Goal: Transaction & Acquisition: Purchase product/service

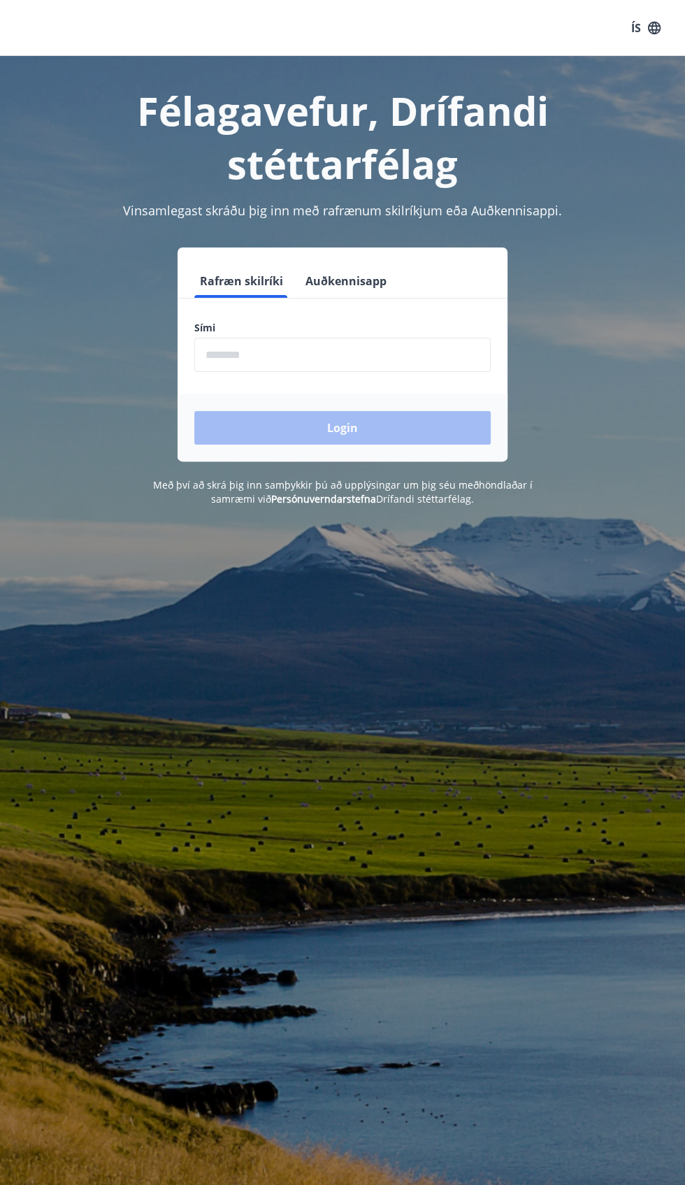
click at [414, 356] on input "phone" at bounding box center [342, 355] width 296 height 34
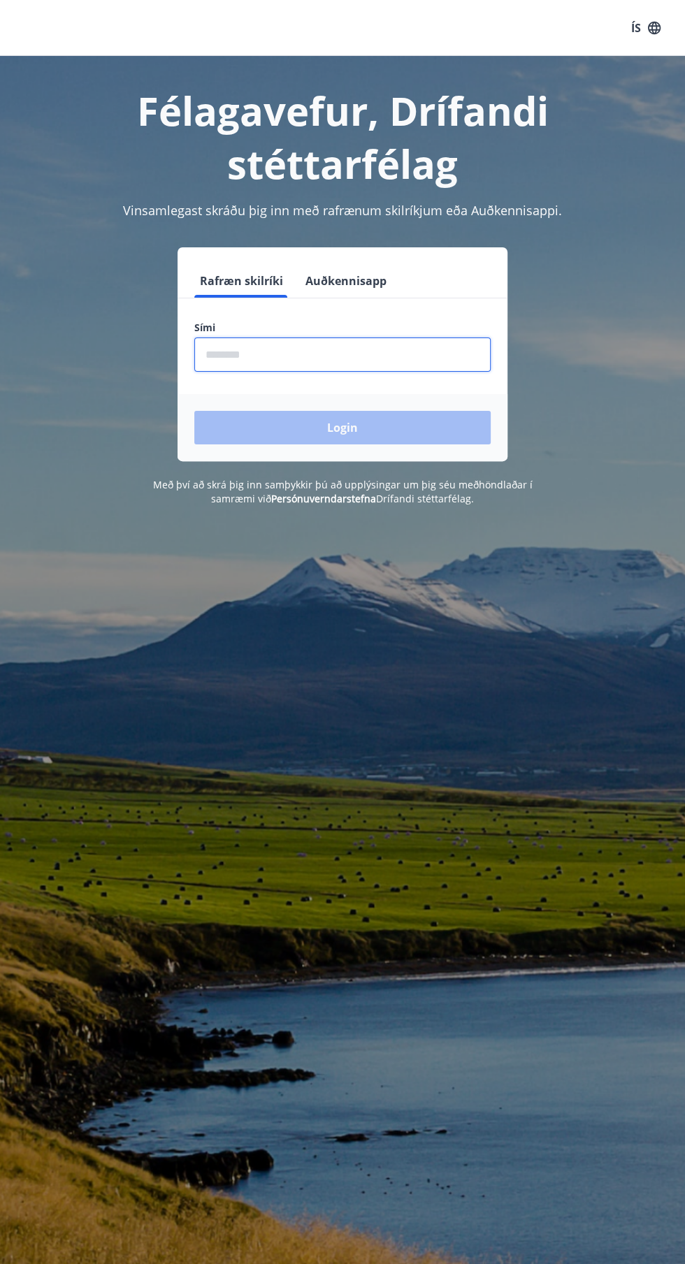
click at [440, 426] on div "Login" at bounding box center [343, 427] width 330 height 67
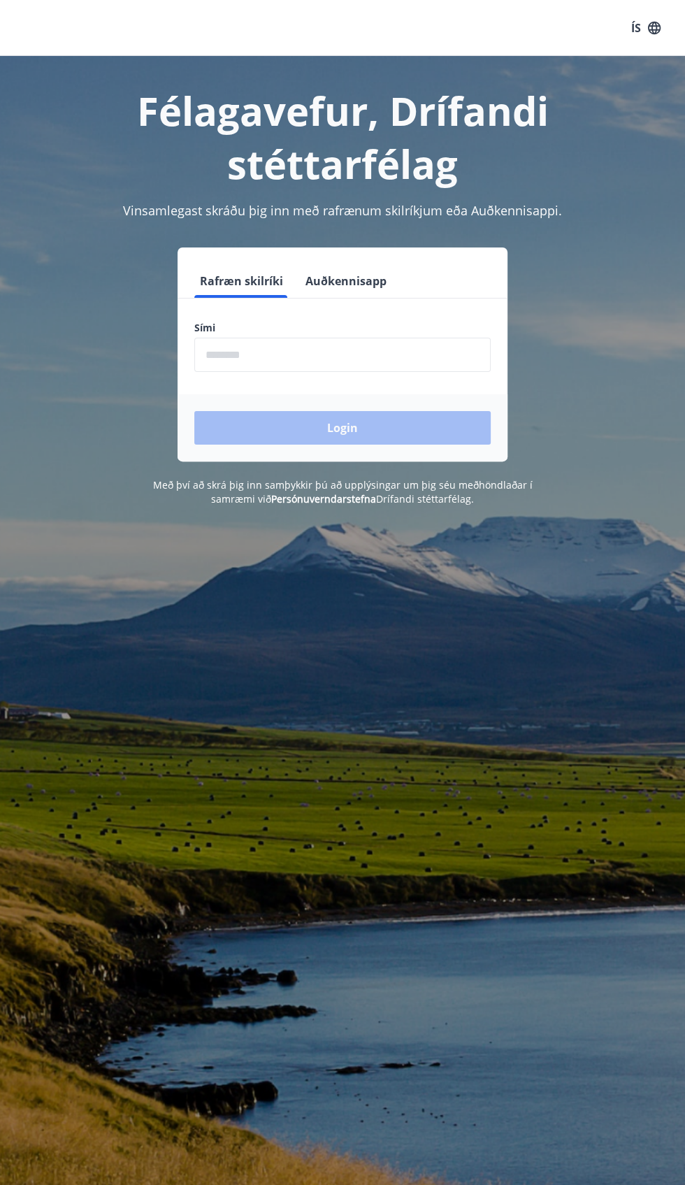
click at [383, 356] on input "phone" at bounding box center [342, 355] width 296 height 34
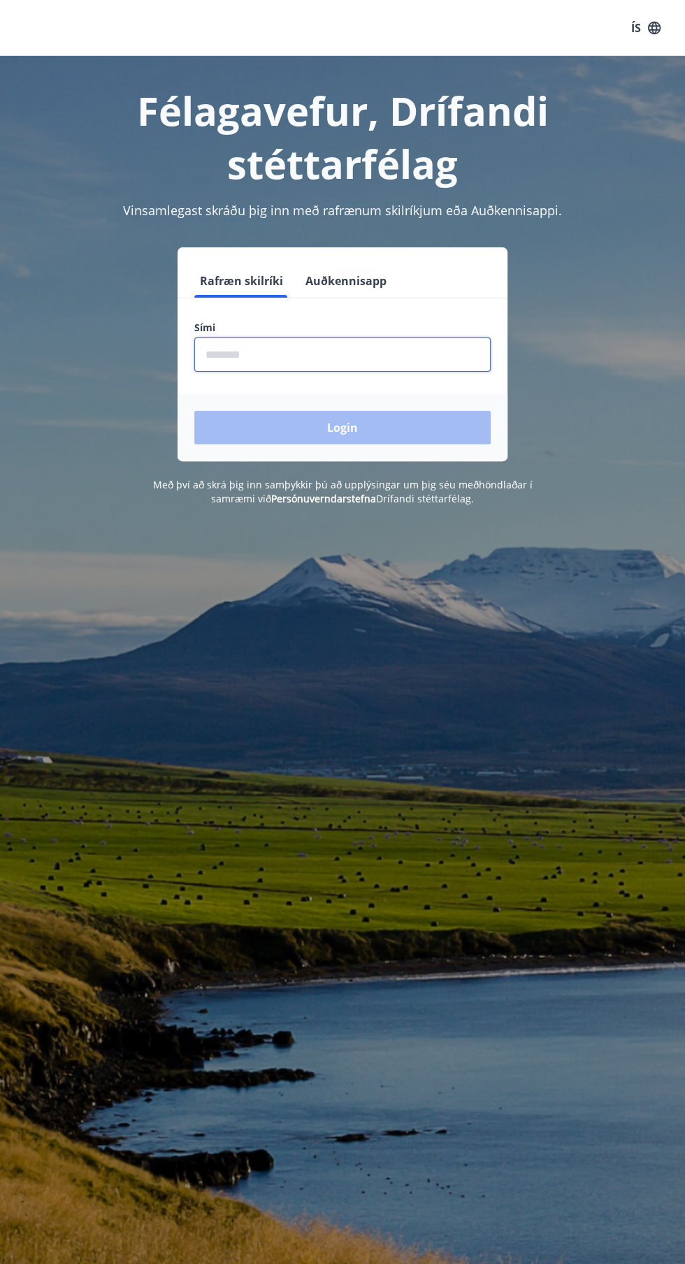
type input "********"
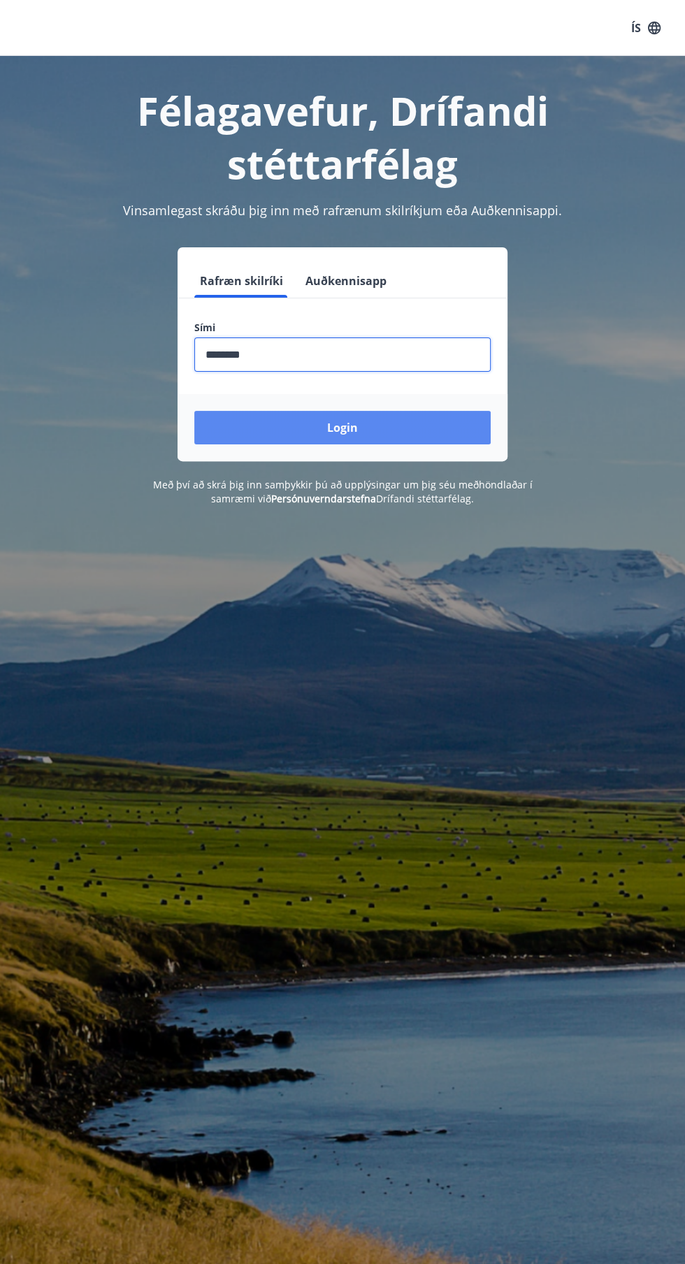
click at [418, 417] on button "Login" at bounding box center [342, 428] width 296 height 34
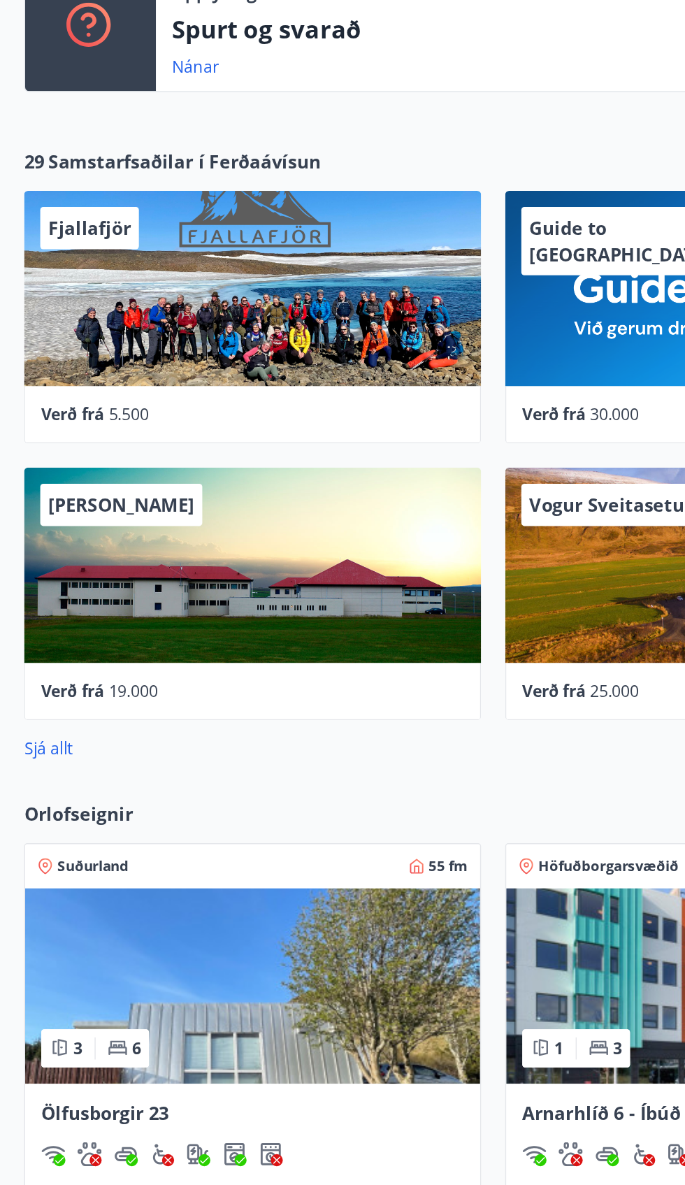
scroll to position [256, 0]
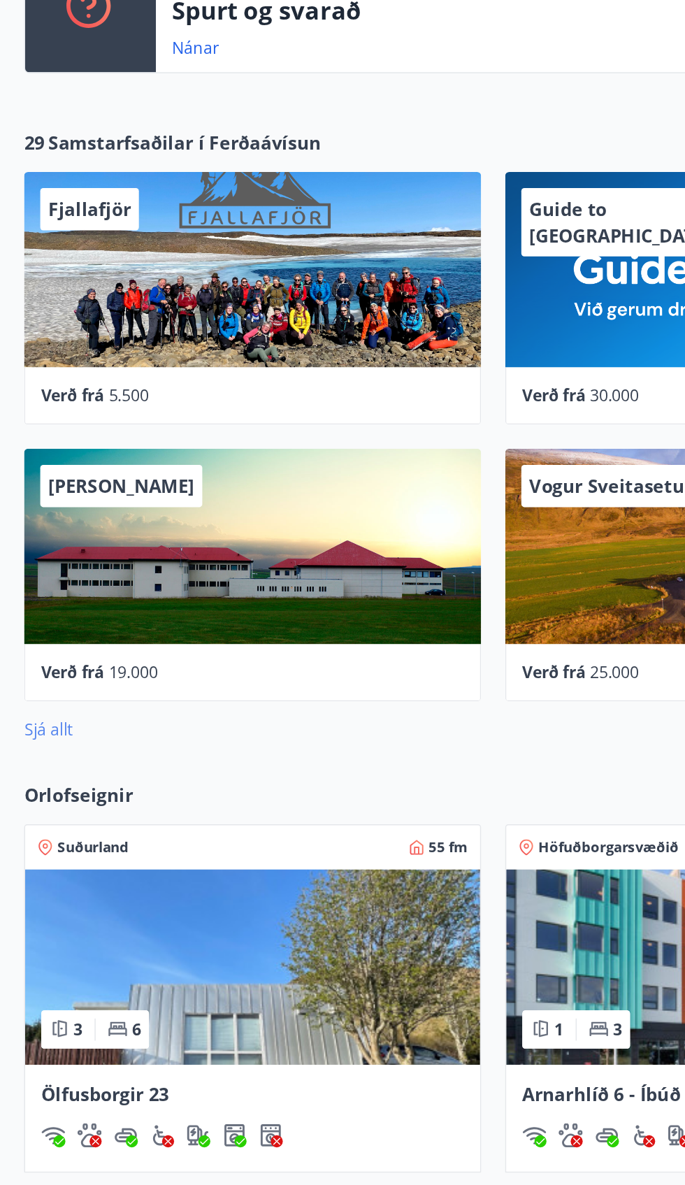
click at [47, 828] on link "Sjá allt" at bounding box center [34, 823] width 34 height 15
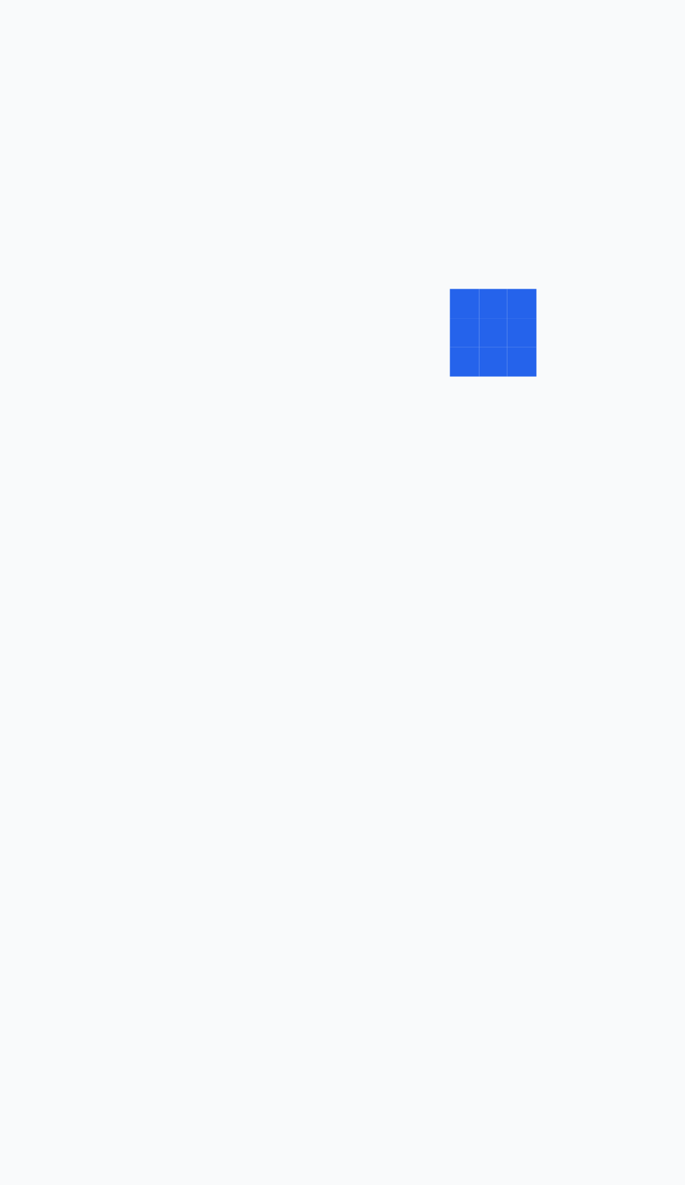
click at [59, 875] on div at bounding box center [342, 592] width 685 height 1185
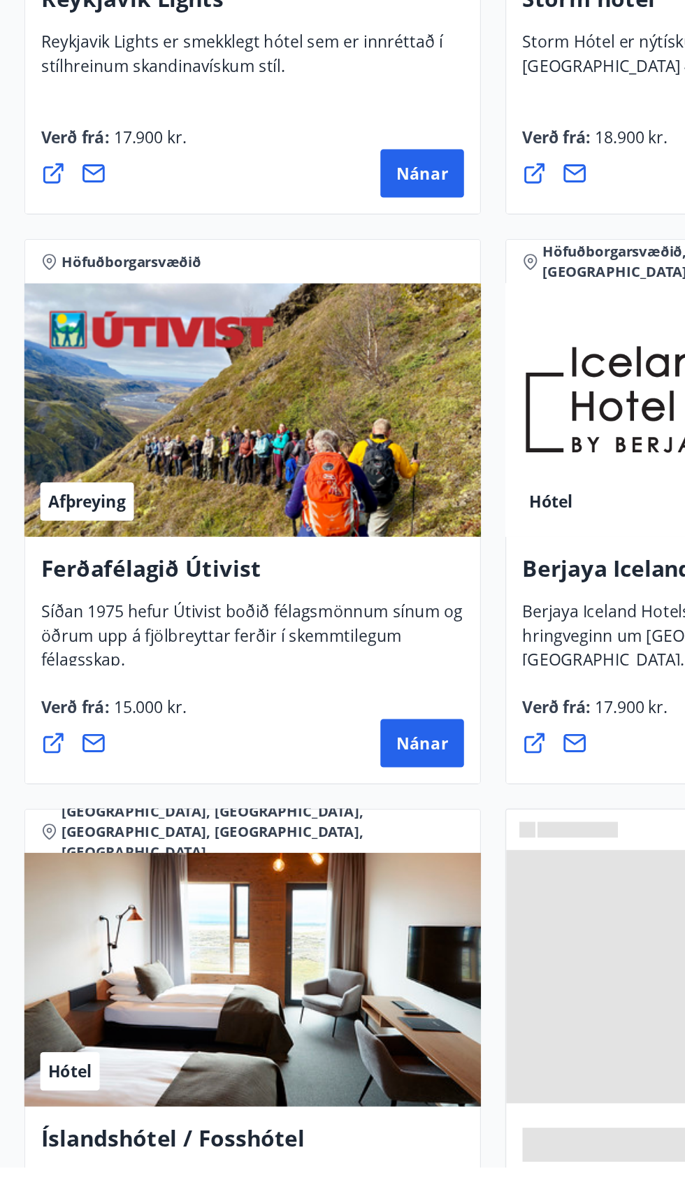
scroll to position [1696, 0]
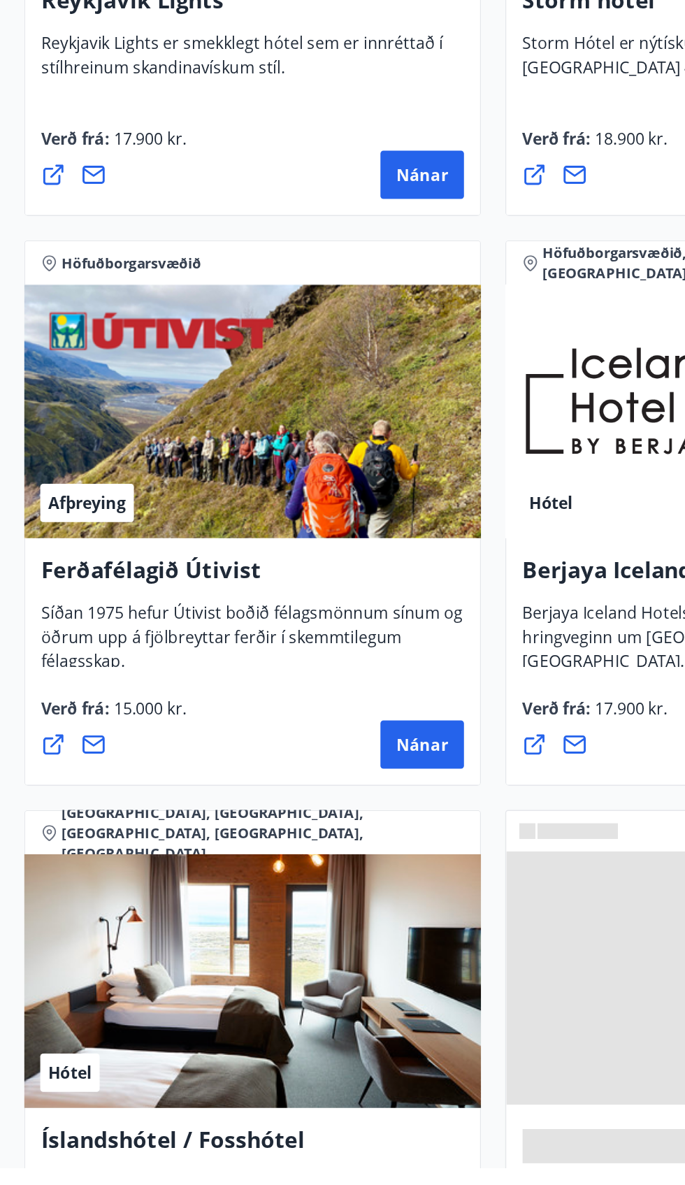
click at [258, 1079] on div "Hótel" at bounding box center [175, 1055] width 317 height 176
click at [282, 1071] on div "Hótel" at bounding box center [175, 1055] width 317 height 176
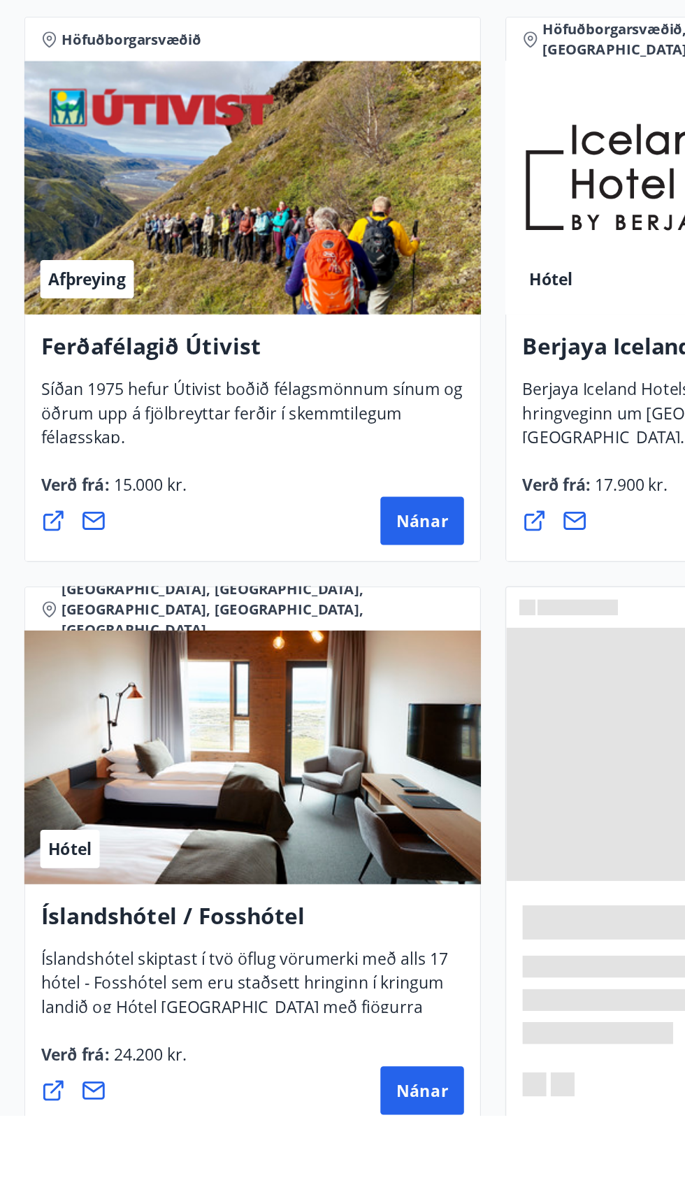
scroll to position [1818, 0]
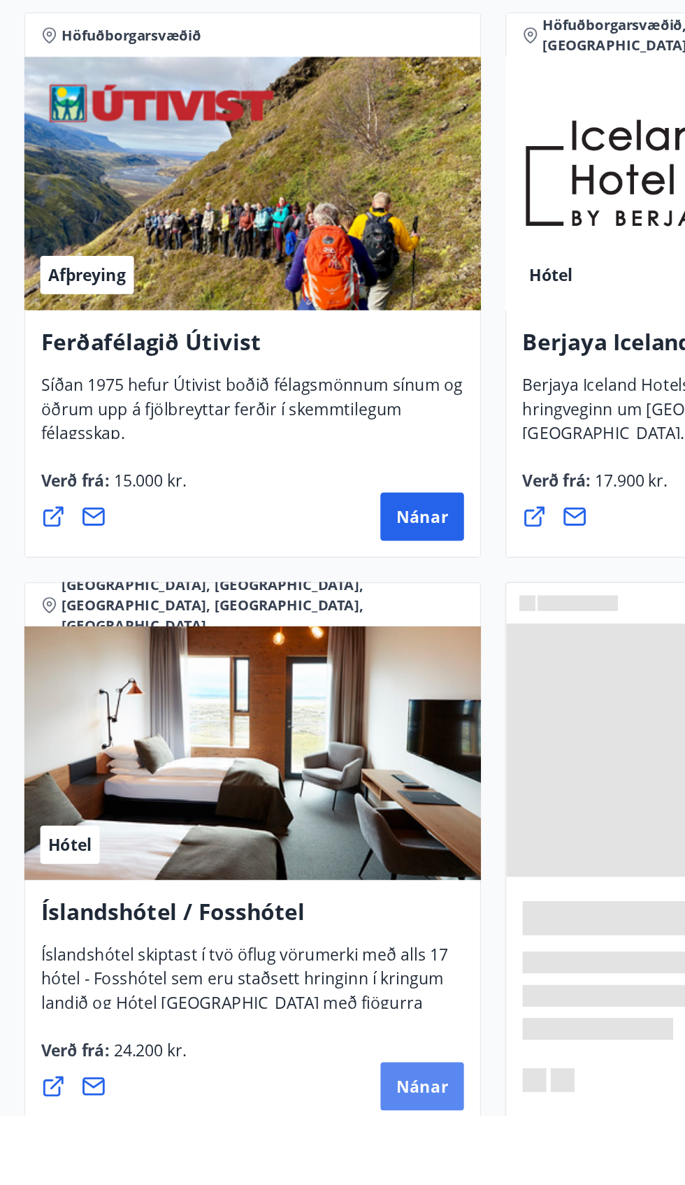
click at [313, 1164] on button "Nánar" at bounding box center [293, 1165] width 58 height 34
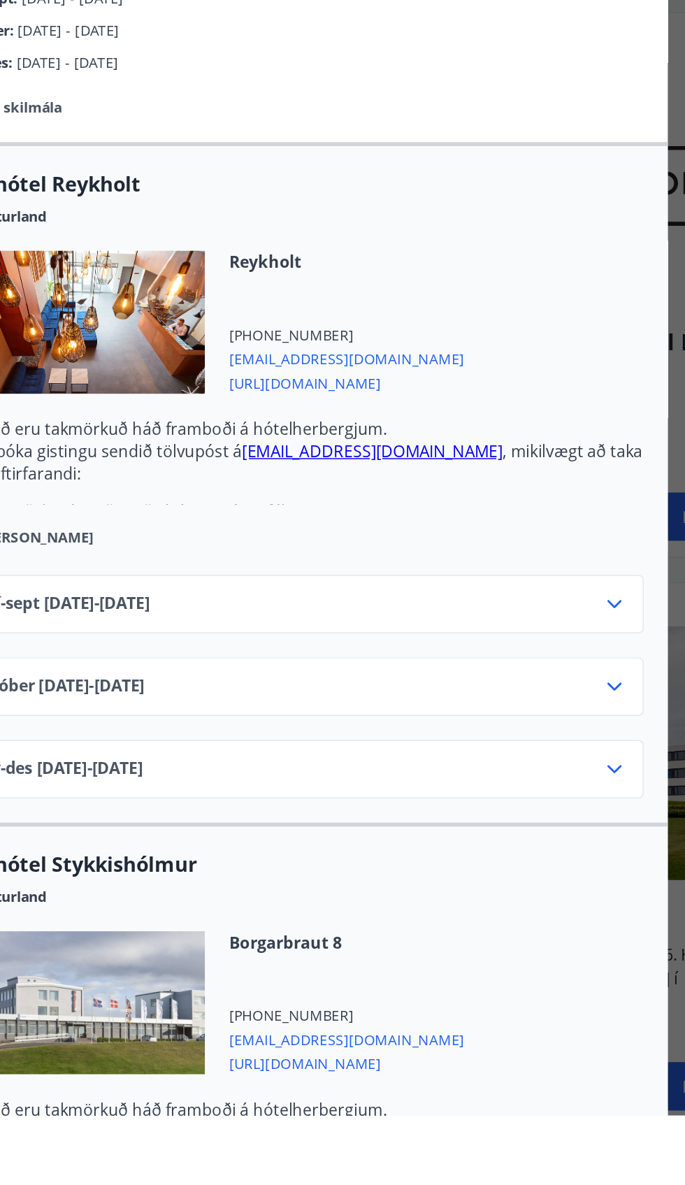
click at [562, 936] on icon at bounding box center [562, 944] width 17 height 17
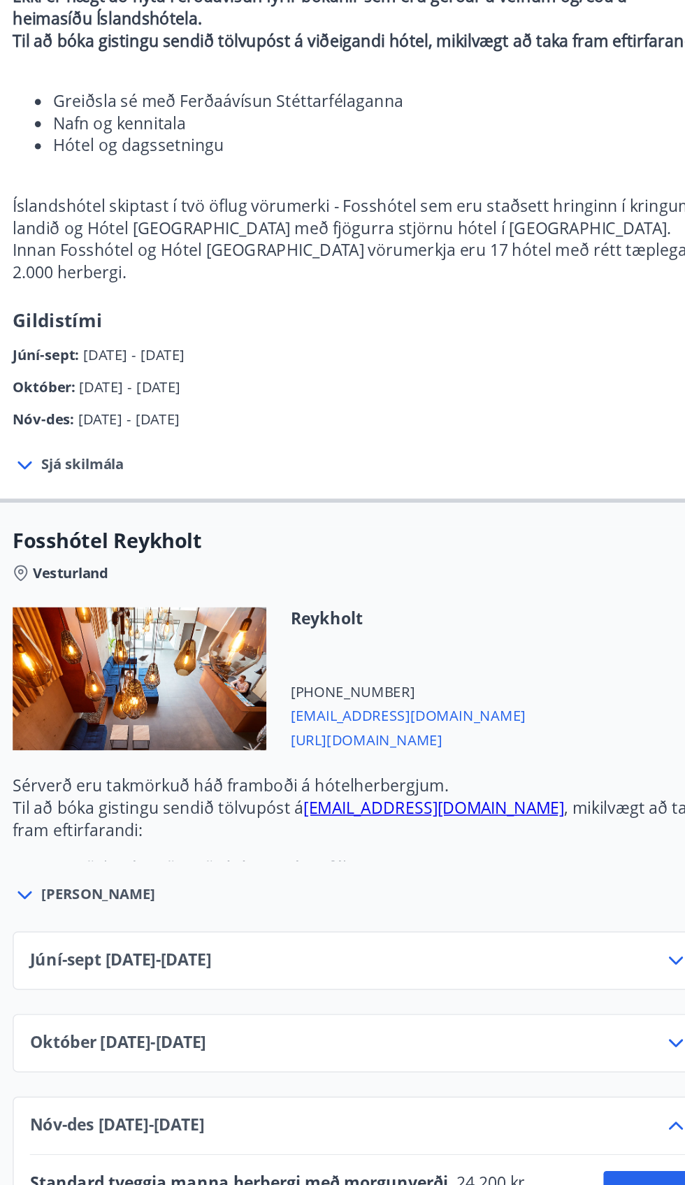
scroll to position [1868, 0]
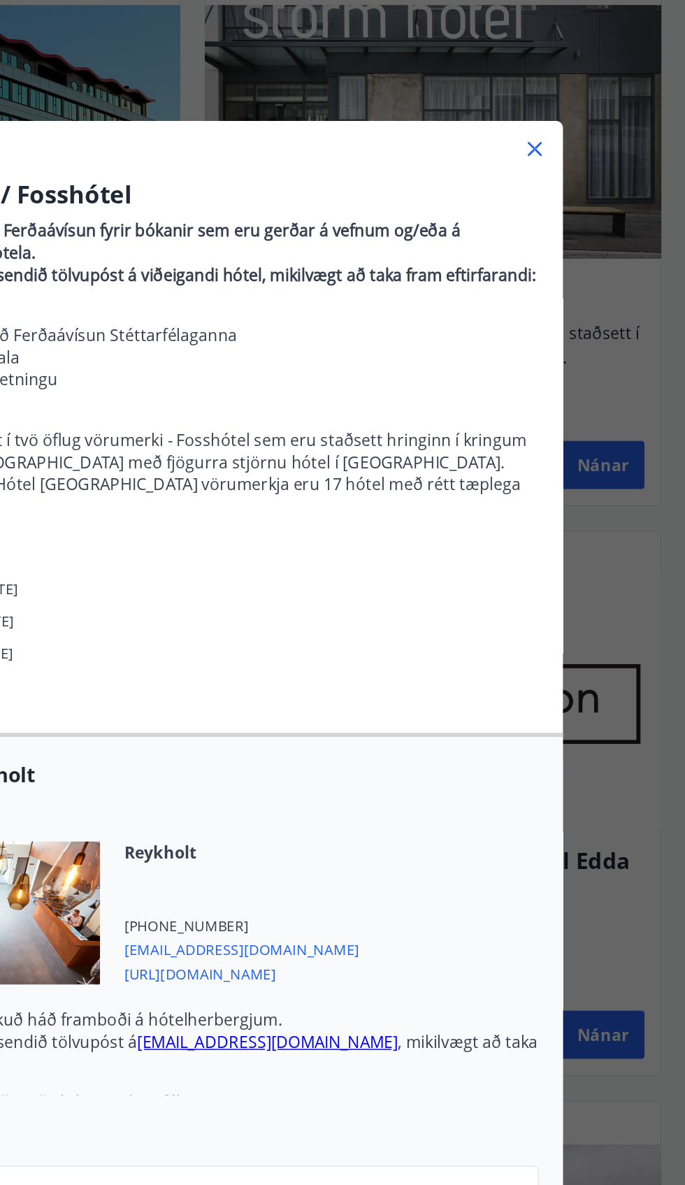
click at [580, 108] on icon at bounding box center [580, 103] width 17 height 17
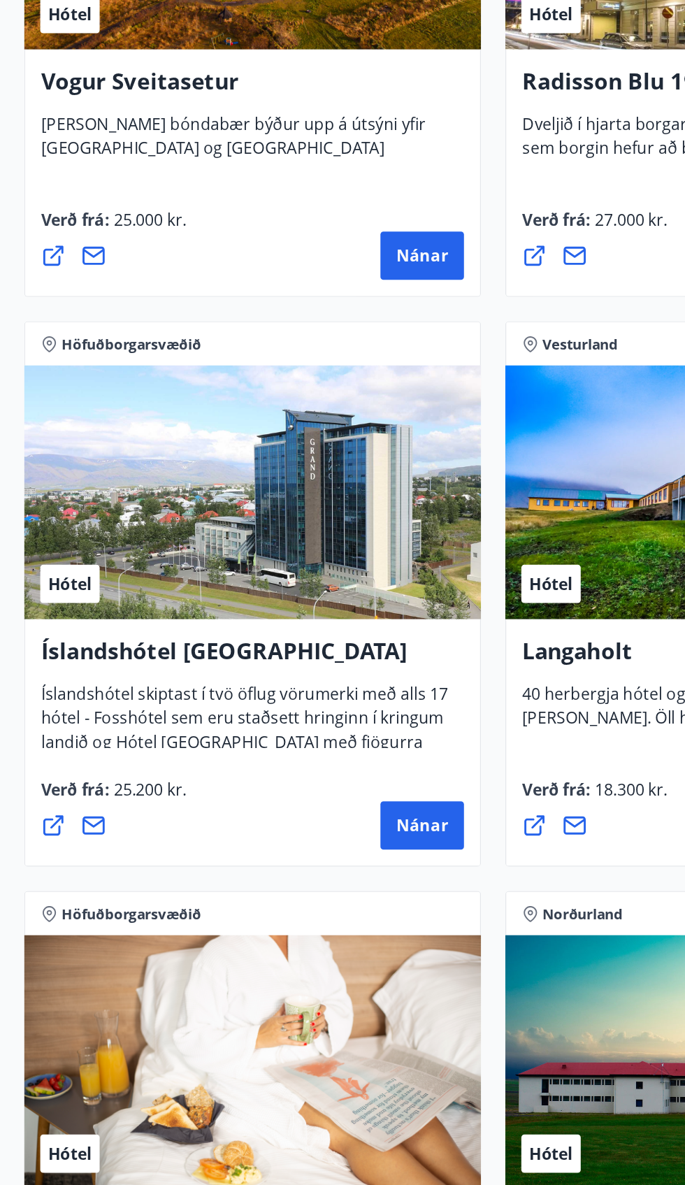
scroll to position [3816, 0]
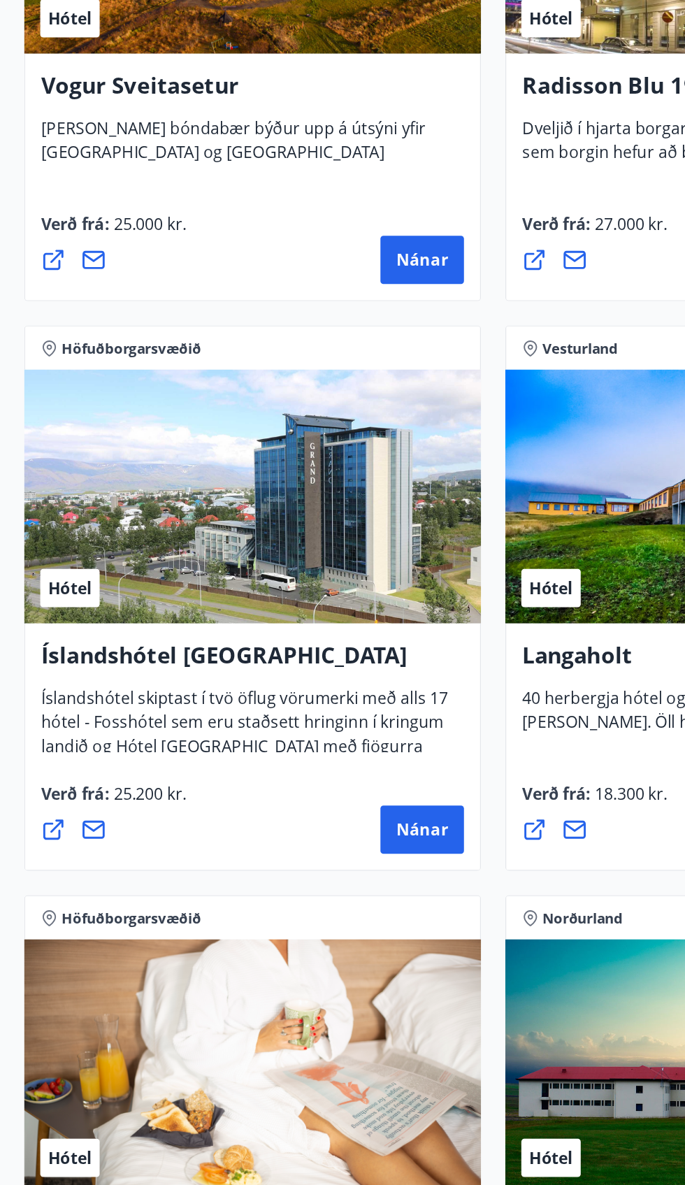
click at [245, 566] on div "Hótel" at bounding box center [175, 518] width 317 height 176
click at [309, 763] on button "Nánar" at bounding box center [293, 750] width 58 height 34
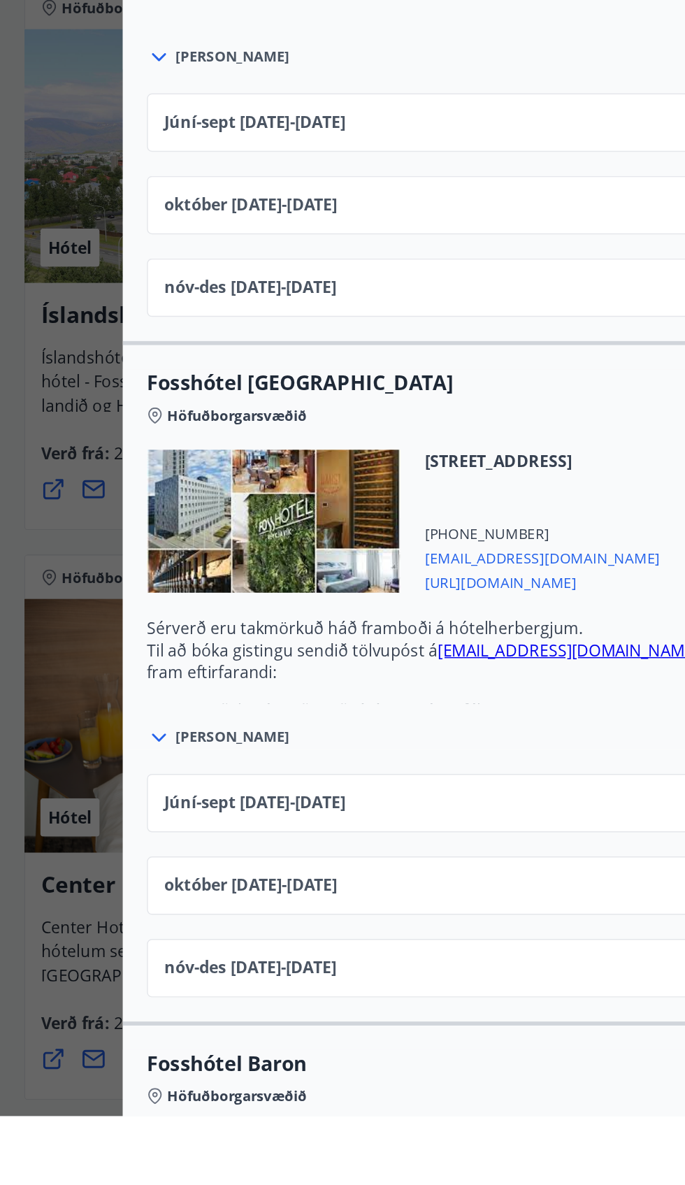
scroll to position [1279, 0]
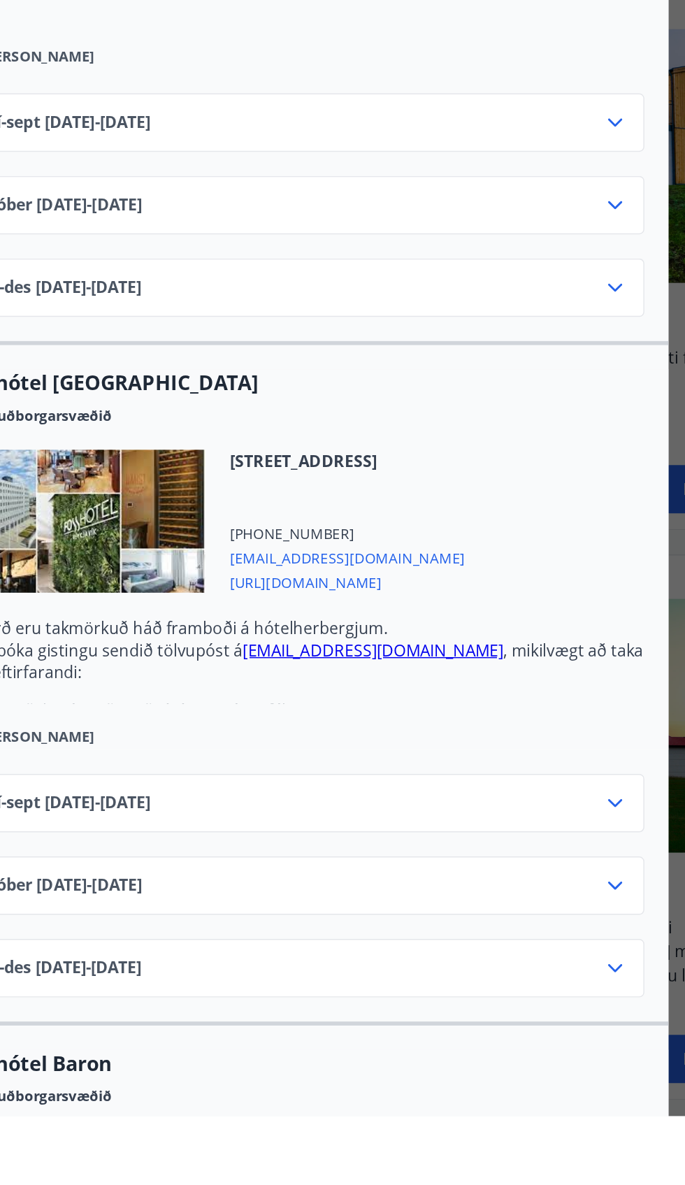
click at [562, 1074] on icon at bounding box center [562, 1082] width 17 height 17
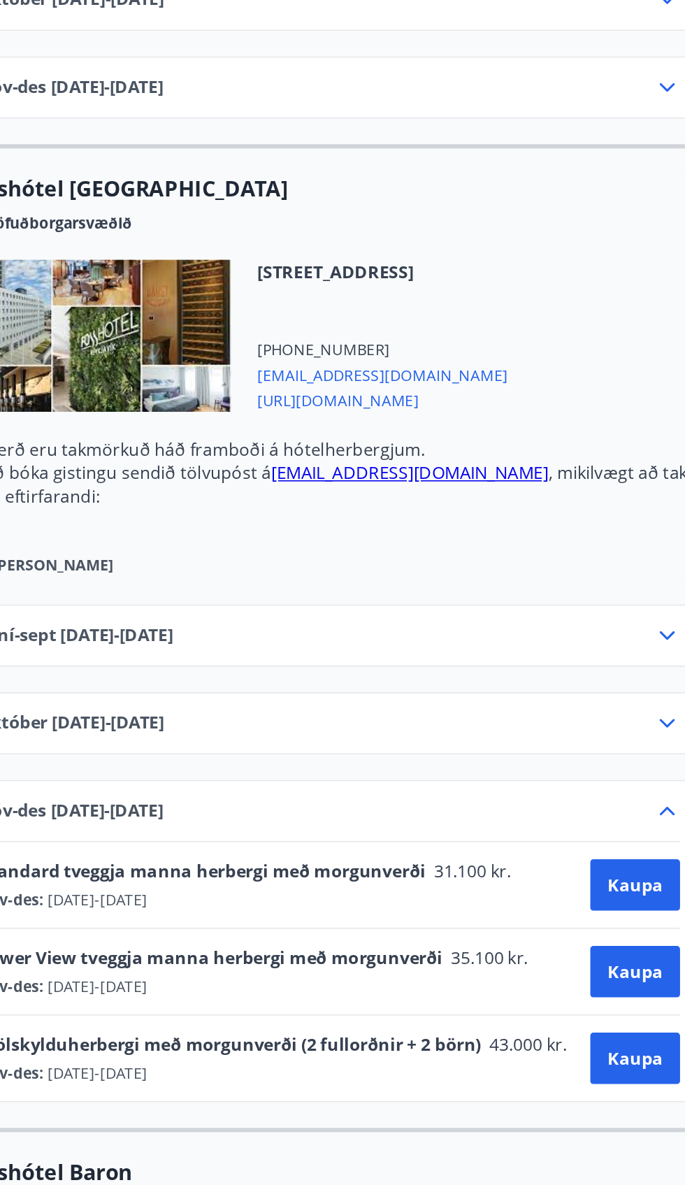
scroll to position [3822, 0]
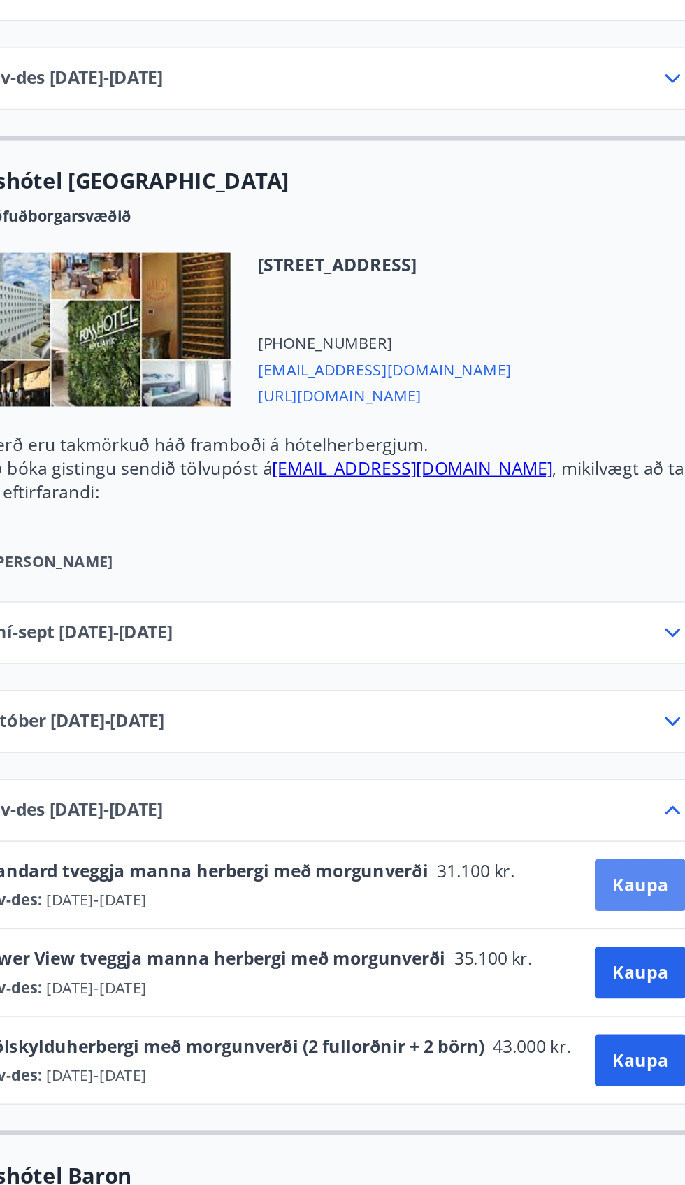
click at [544, 873] on span "Kaupa" at bounding box center [542, 880] width 36 height 15
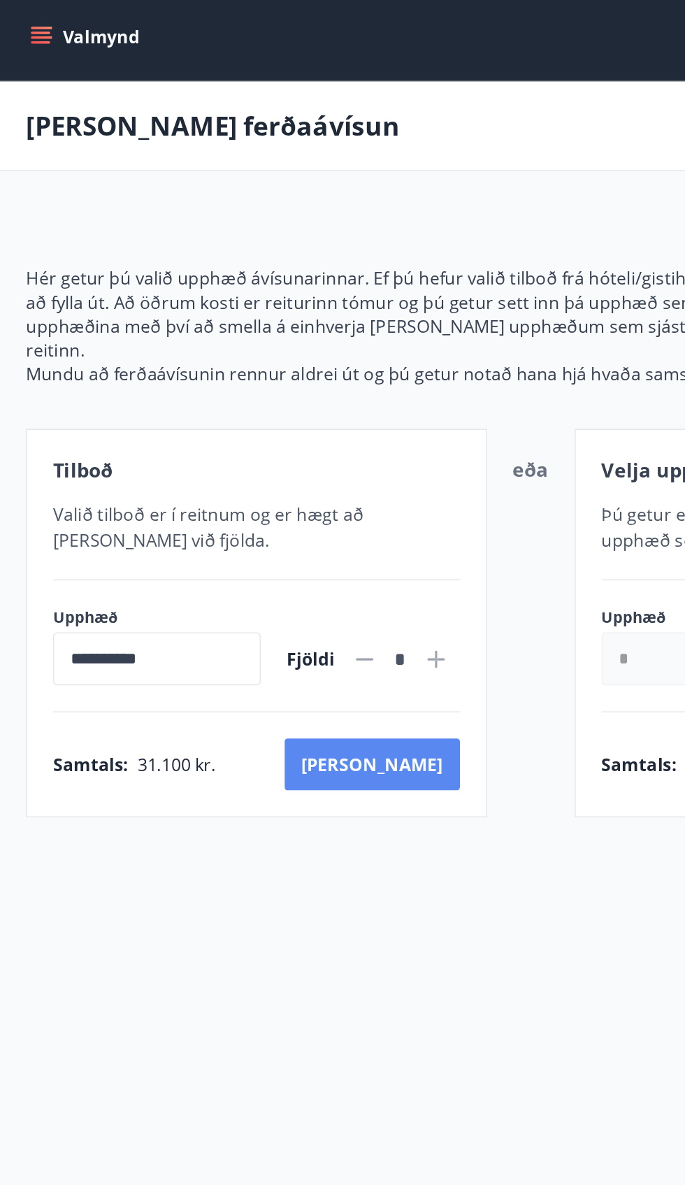
click at [275, 481] on button "[PERSON_NAME]" at bounding box center [240, 498] width 113 height 34
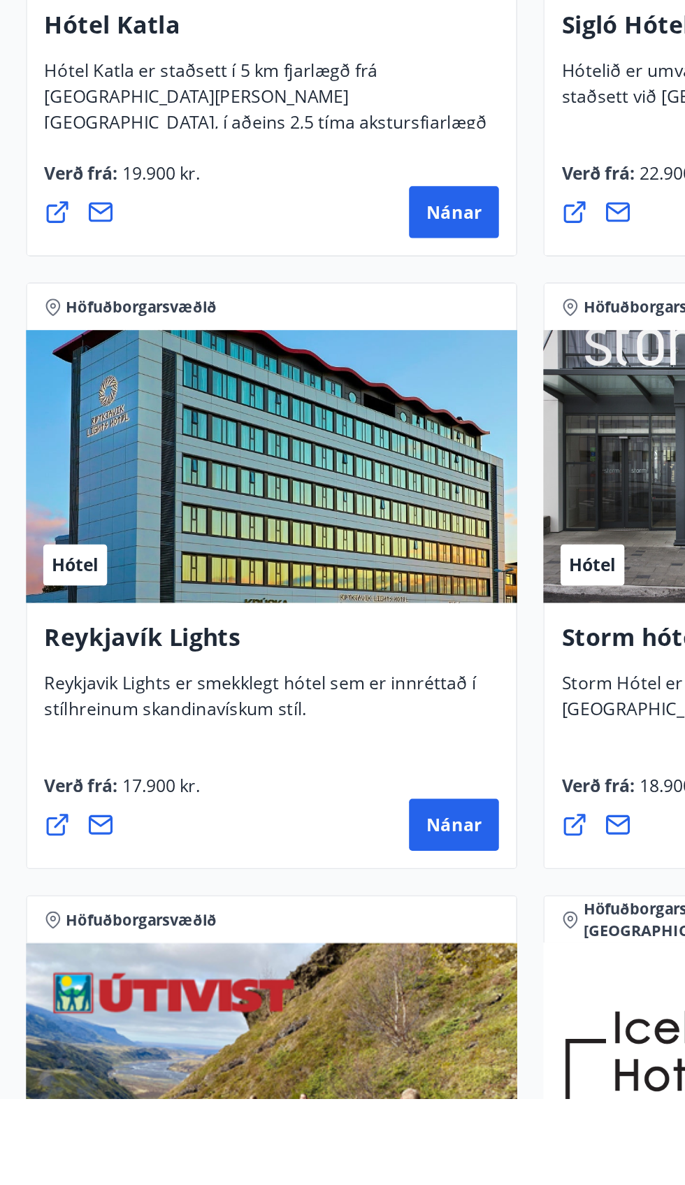
scroll to position [1183, 0]
click at [206, 792] on div "Hótel" at bounding box center [175, 777] width 317 height 176
click at [293, 1011] on span "Nánar" at bounding box center [293, 1007] width 36 height 15
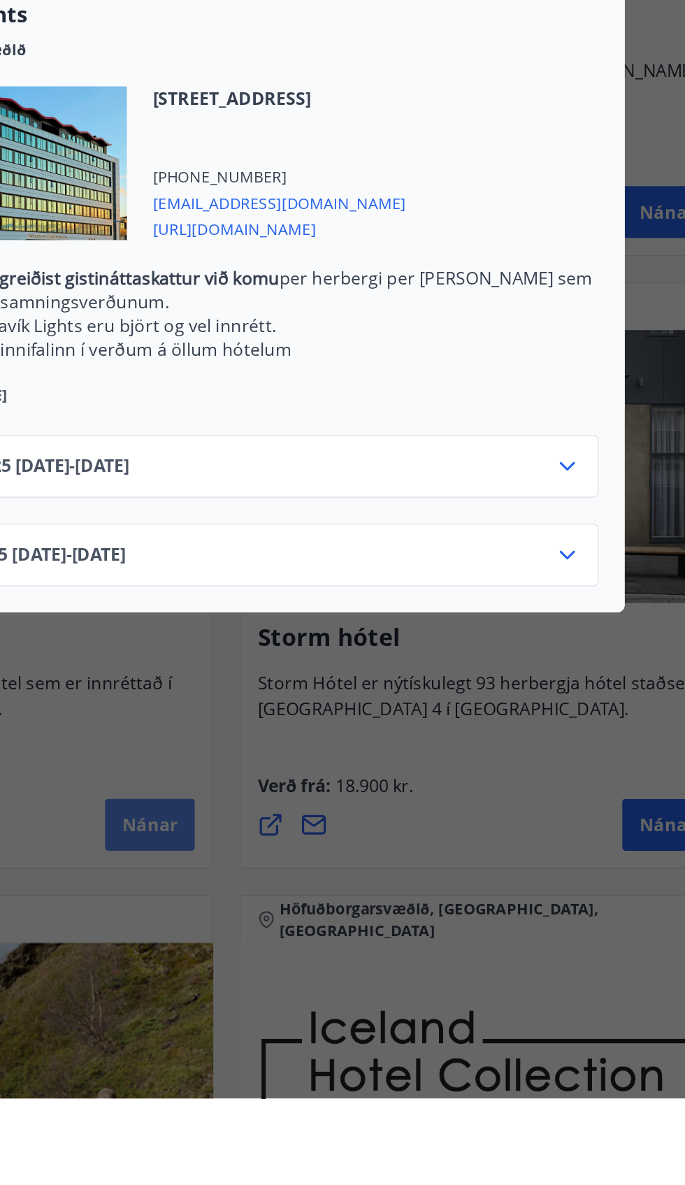
click at [567, 839] on icon at bounding box center [562, 834] width 17 height 17
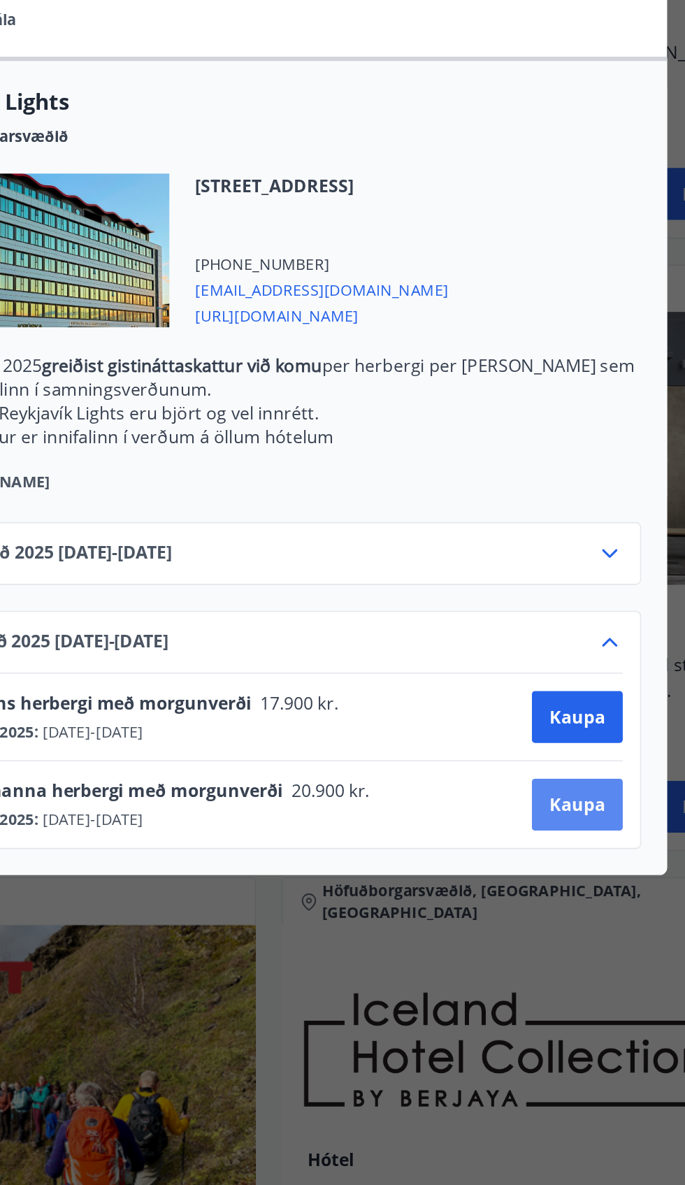
click at [554, 943] on span "Kaupa" at bounding box center [542, 938] width 36 height 15
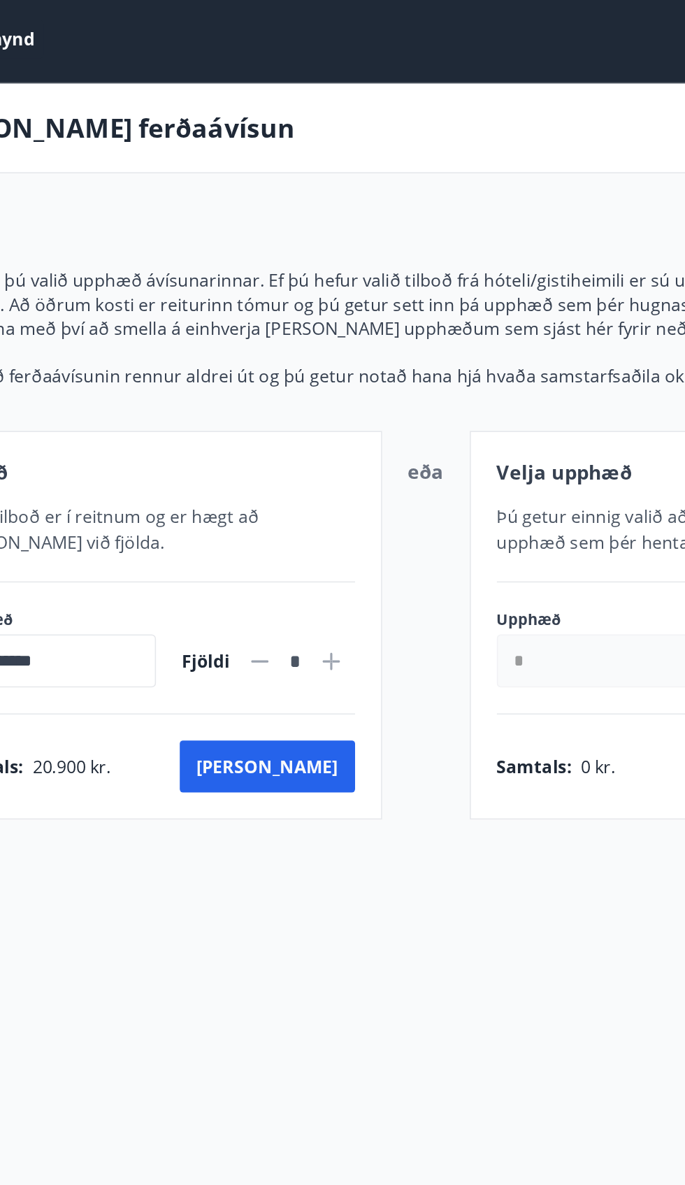
scroll to position [95, 0]
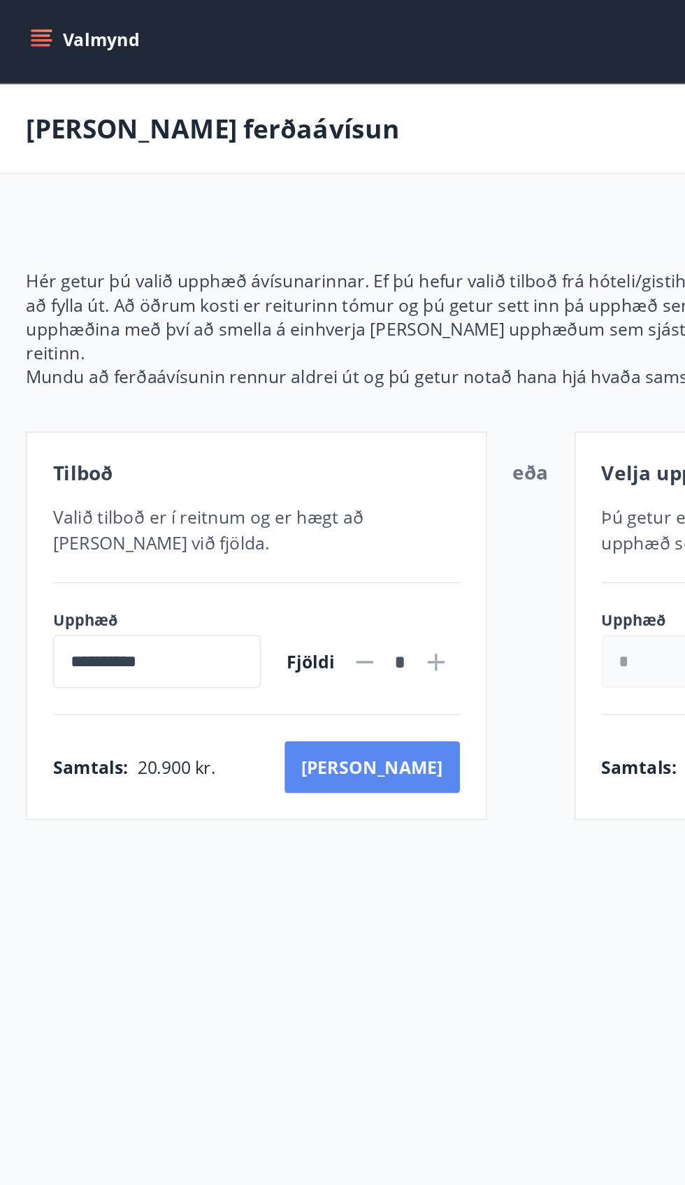
click at [275, 479] on button "[PERSON_NAME]" at bounding box center [240, 496] width 113 height 34
